Goal: Task Accomplishment & Management: Manage account settings

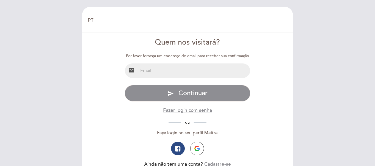
select select "pt"
click at [156, 68] on input "email" at bounding box center [194, 71] width 112 height 15
type input "[EMAIL_ADDRESS][DOMAIN_NAME]"
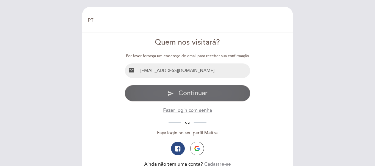
click at [195, 97] on span "Continuar" at bounding box center [192, 93] width 29 height 8
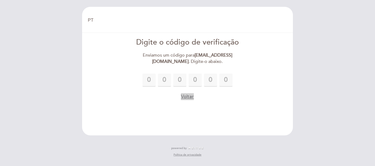
click at [193, 96] on button "Voltar" at bounding box center [187, 96] width 13 height 7
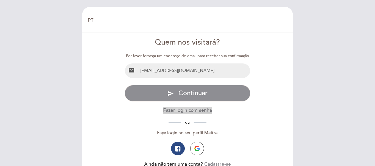
click at [192, 111] on button "Fazer login com senha" at bounding box center [187, 110] width 49 height 7
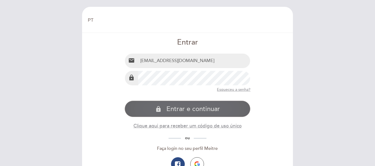
click at [173, 105] on button "lock Entrar e continuar" at bounding box center [187, 109] width 126 height 16
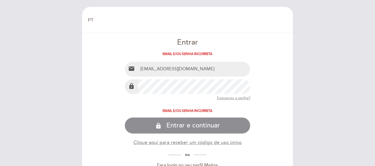
click at [85, 83] on header "EN ES PT Bem vindo Bem vindo, Mudar usuário Fazer uma reserva Entrar Email e/ou…" at bounding box center [187, 113] width 211 height 212
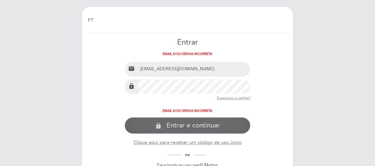
click at [208, 129] on span "Entrar e continuar" at bounding box center [192, 126] width 53 height 8
